Goal: Task Accomplishment & Management: Manage account settings

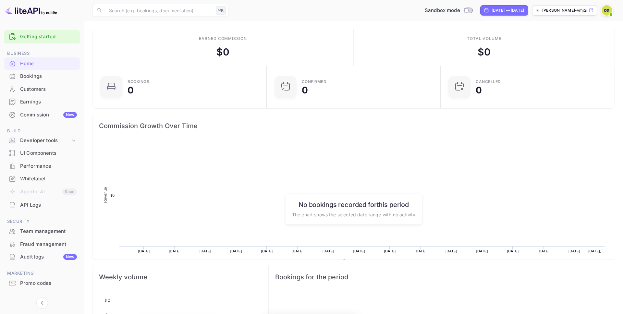
scroll to position [105, 170]
click at [43, 180] on div "Whitelabel" at bounding box center [48, 178] width 57 height 7
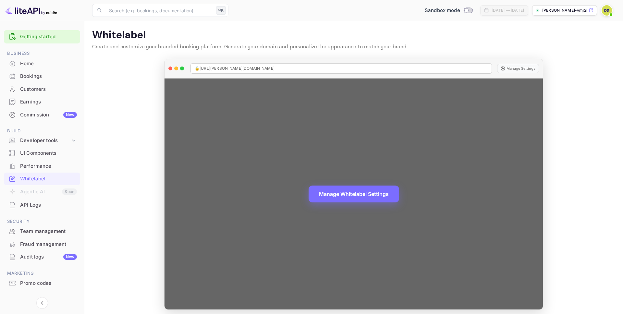
click at [271, 69] on span "🔒 https://daniel-dancziger-vmj2l.nuitee.link" at bounding box center [235, 69] width 80 height 6
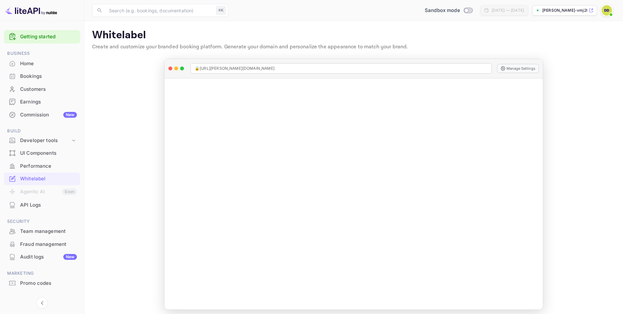
click at [556, 8] on p "[PERSON_NAME]-vmj2l..." at bounding box center [564, 10] width 45 height 6
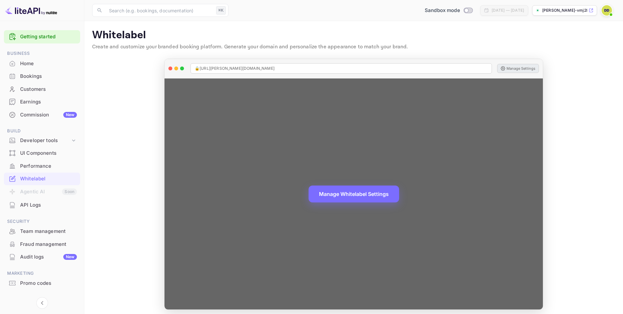
click at [523, 69] on button "Manage Settings" at bounding box center [518, 68] width 42 height 9
click at [523, 67] on button "Manage Settings" at bounding box center [518, 68] width 42 height 9
click at [313, 196] on button "Manage Whitelabel Settings" at bounding box center [354, 193] width 91 height 17
drag, startPoint x: 283, startPoint y: 67, endPoint x: 227, endPoint y: 67, distance: 56.5
click at [226, 67] on div "🔒 https://daniel-dancziger-vmj2l.nuitee.link" at bounding box center [340, 68] width 301 height 10
